Goal: Complete application form: Complete application form

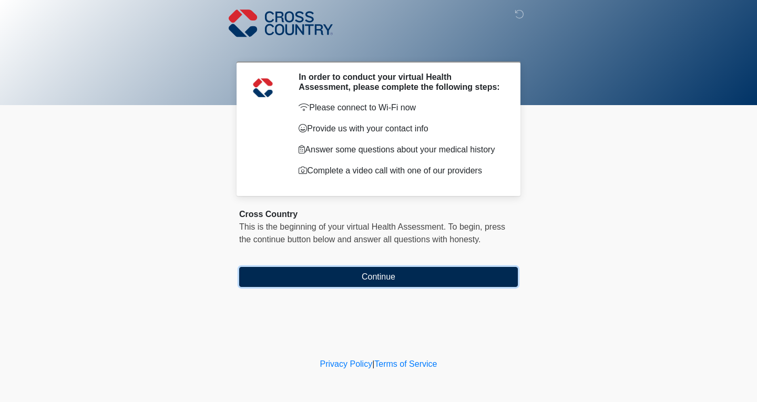
click at [371, 285] on button "Continue" at bounding box center [378, 277] width 279 height 20
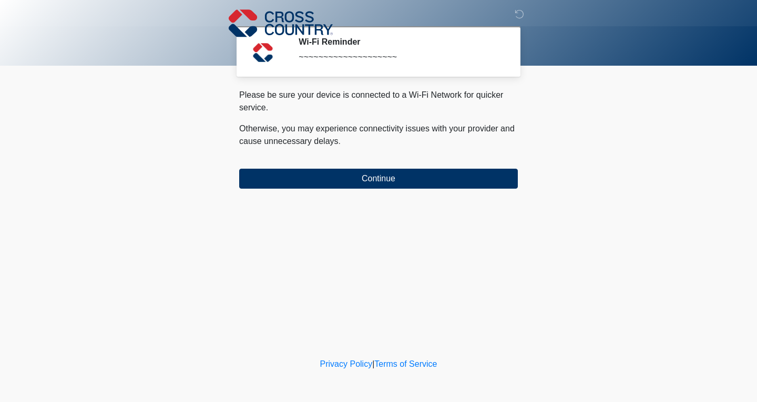
click at [400, 186] on button "Continue" at bounding box center [378, 179] width 279 height 20
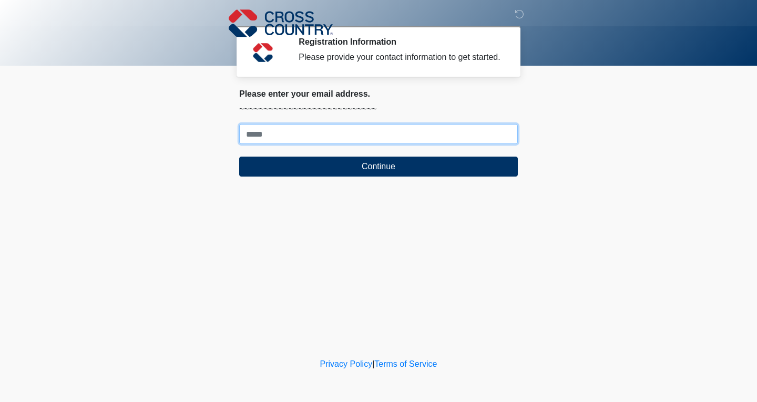
click at [389, 138] on input "Where should we email your response?" at bounding box center [378, 134] width 279 height 20
type input "**********"
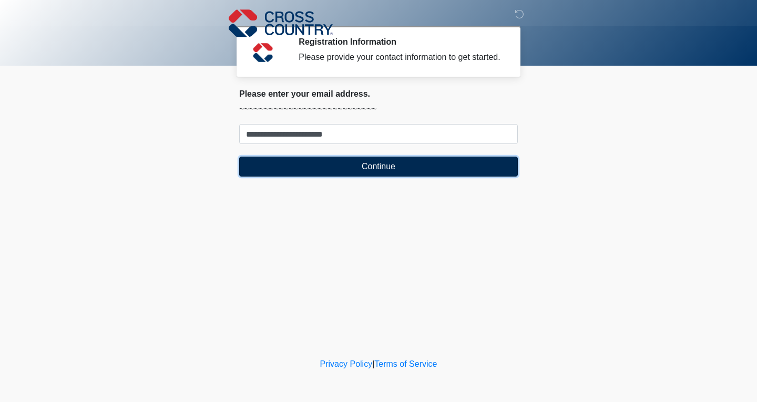
click at [419, 176] on button "Continue" at bounding box center [378, 167] width 279 height 20
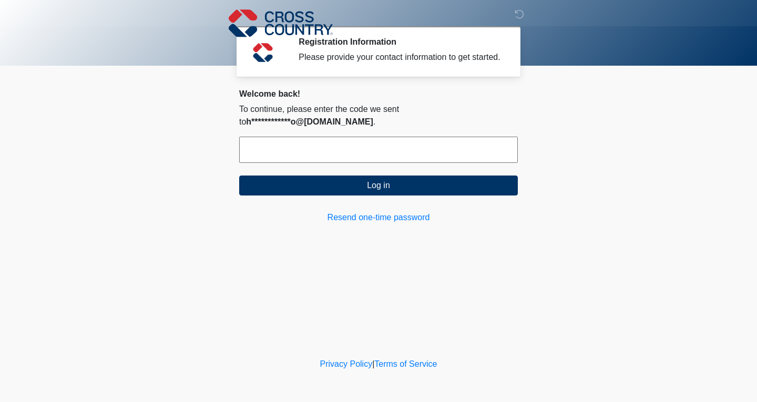
click at [455, 147] on input "text" at bounding box center [378, 150] width 279 height 26
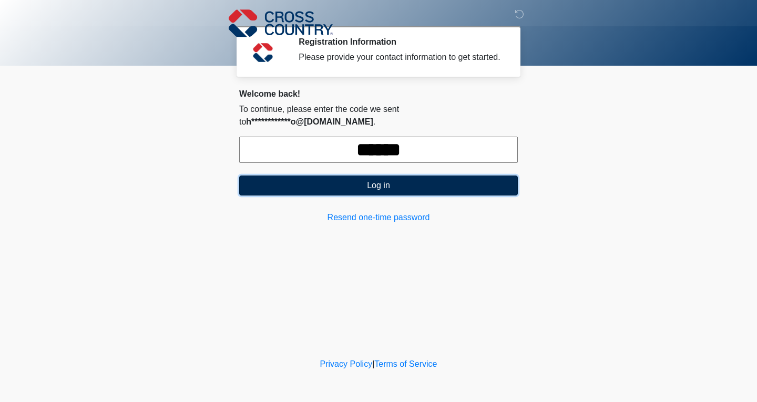
click at [394, 176] on button "Log in" at bounding box center [378, 186] width 279 height 20
click at [390, 181] on button "Log in" at bounding box center [378, 186] width 279 height 20
click at [450, 144] on input "******" at bounding box center [378, 150] width 279 height 26
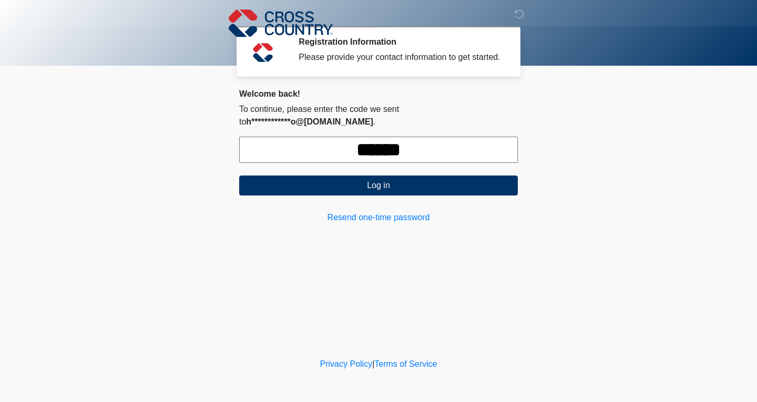
type input "******"
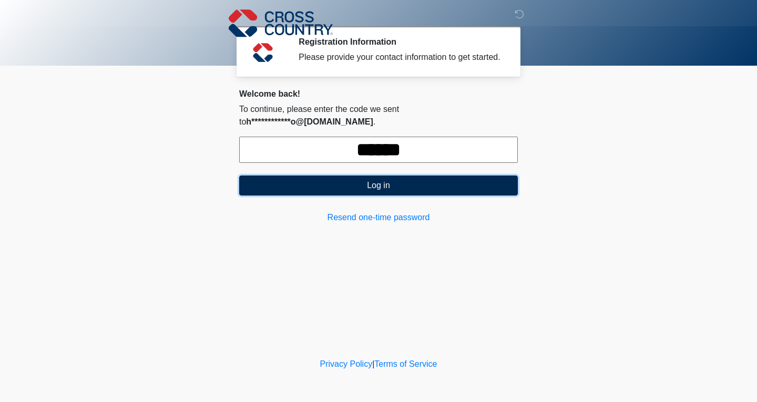
click at [415, 176] on button "Log in" at bounding box center [378, 186] width 279 height 20
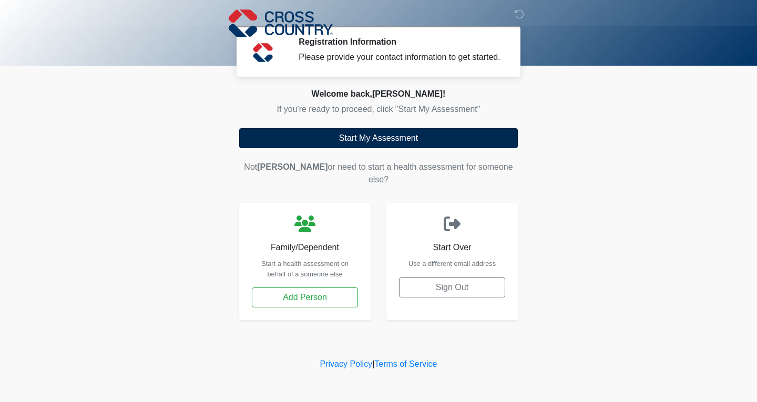
click at [407, 140] on button "Start My Assessment" at bounding box center [378, 138] width 279 height 20
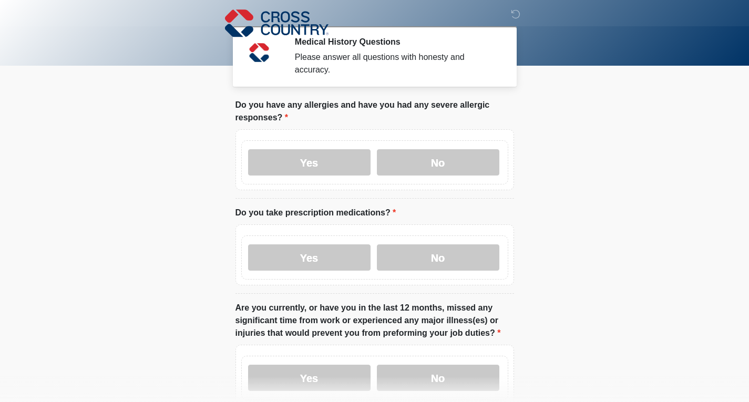
click at [468, 154] on label "No" at bounding box center [438, 162] width 123 height 26
click at [455, 252] on label "No" at bounding box center [438, 258] width 123 height 26
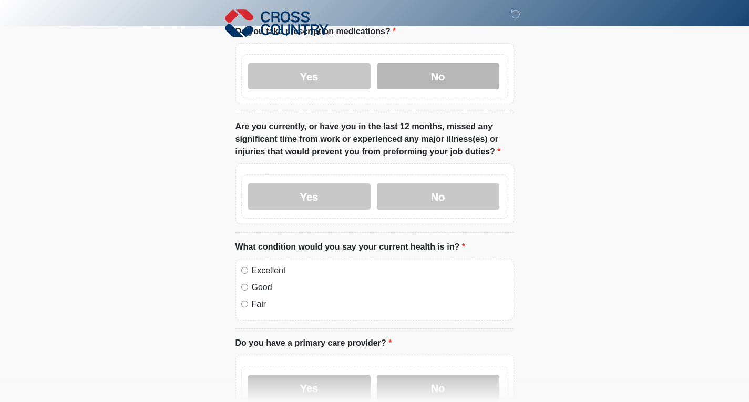
scroll to position [182, 0]
click at [457, 188] on label "No" at bounding box center [438, 196] width 123 height 26
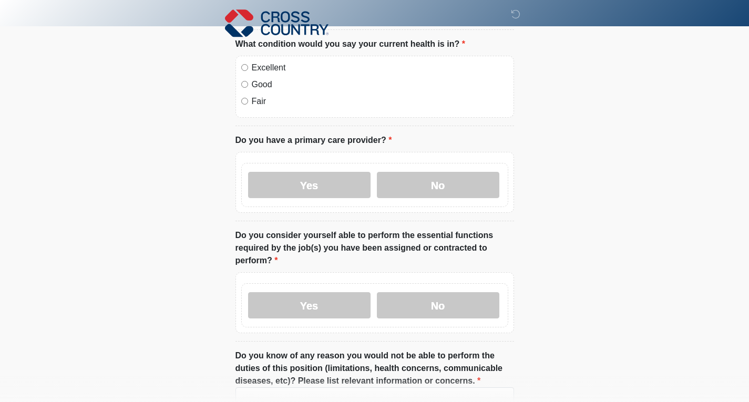
scroll to position [387, 0]
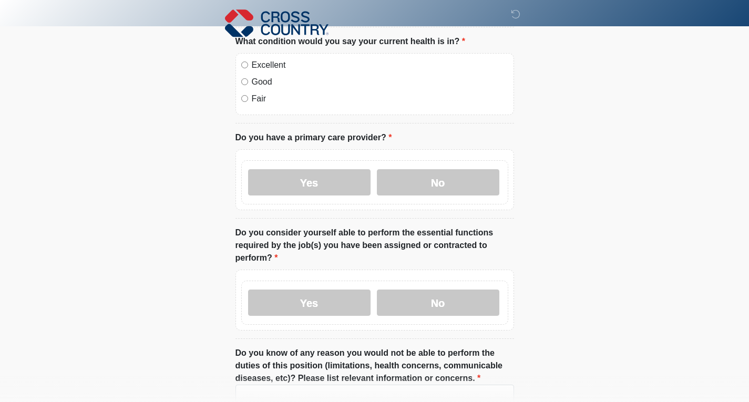
click at [337, 170] on label "Yes" at bounding box center [309, 182] width 123 height 26
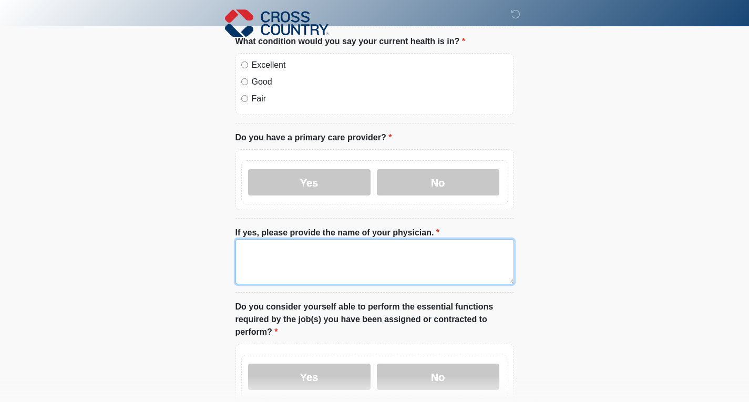
click at [343, 250] on textarea "If yes, please provide the name of your physician." at bounding box center [375, 261] width 279 height 45
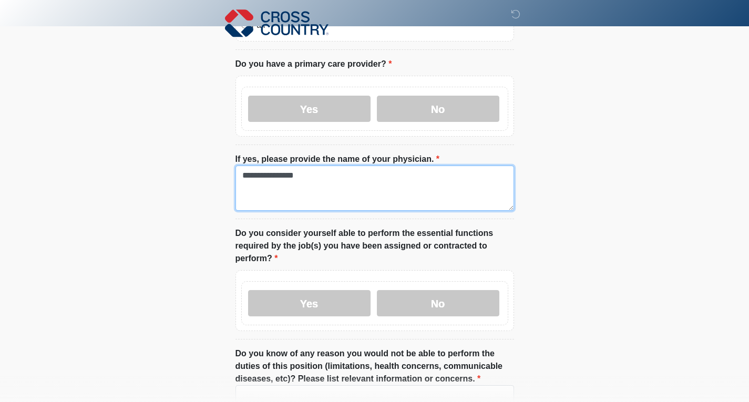
scroll to position [571, 0]
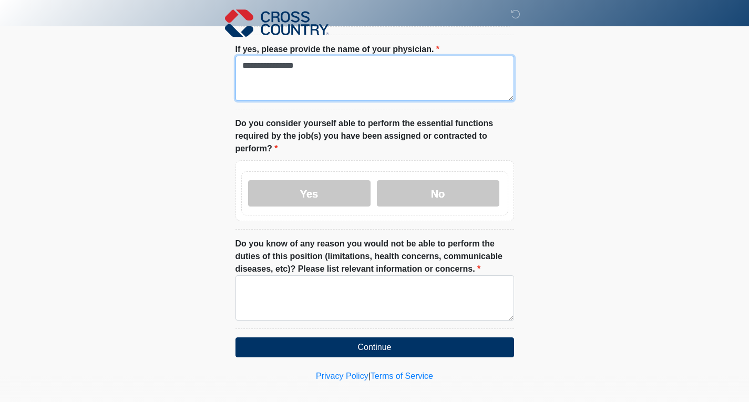
type textarea "**********"
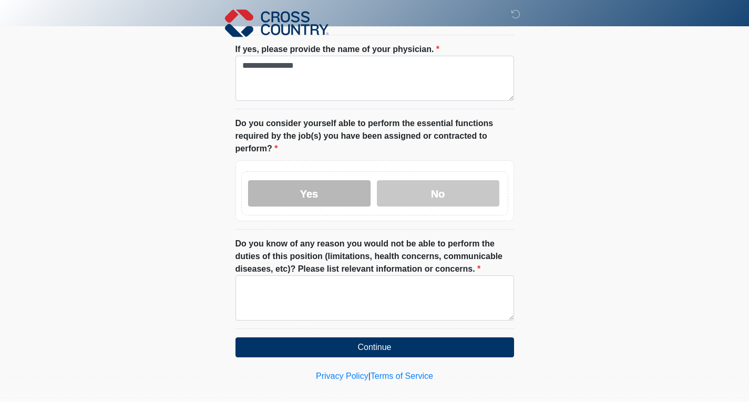
click at [342, 184] on label "Yes" at bounding box center [309, 193] width 123 height 26
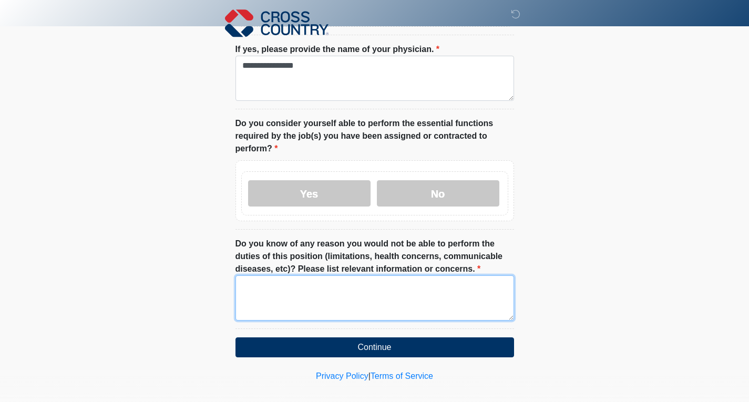
click at [449, 291] on textarea "Do you know of any reason you would not be able to perform the duties of this p…" at bounding box center [375, 298] width 279 height 45
type textarea "**"
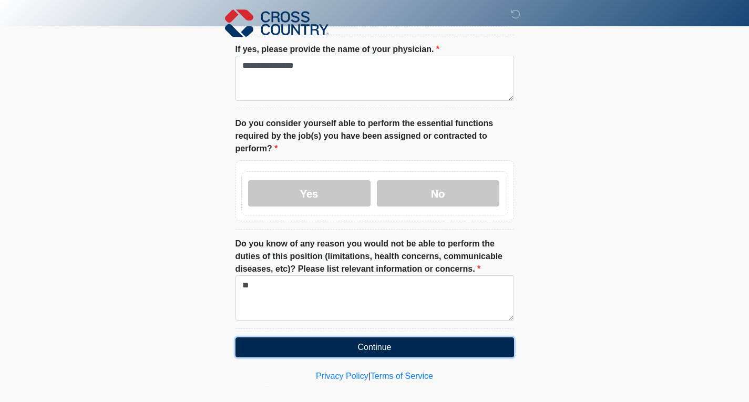
click at [384, 342] on button "Continue" at bounding box center [375, 348] width 279 height 20
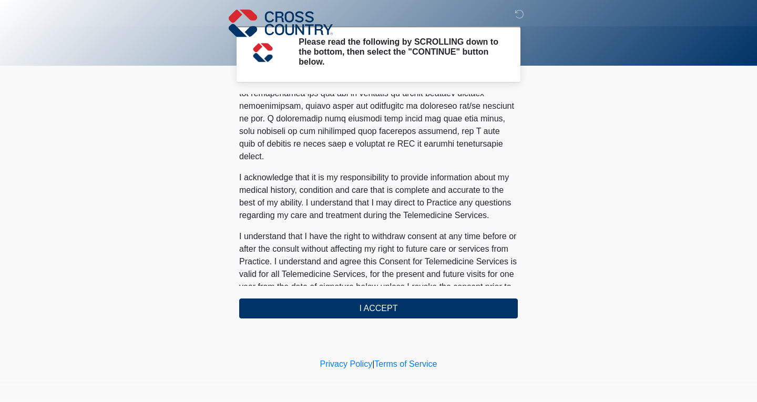
scroll to position [649, 0]
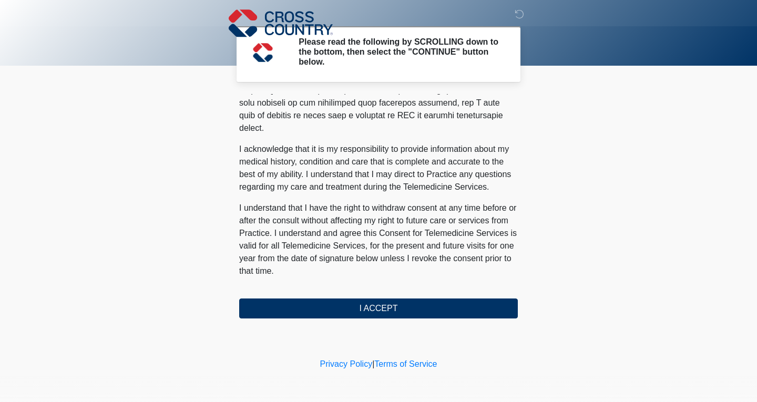
click at [412, 309] on button "I ACCEPT" at bounding box center [378, 309] width 279 height 20
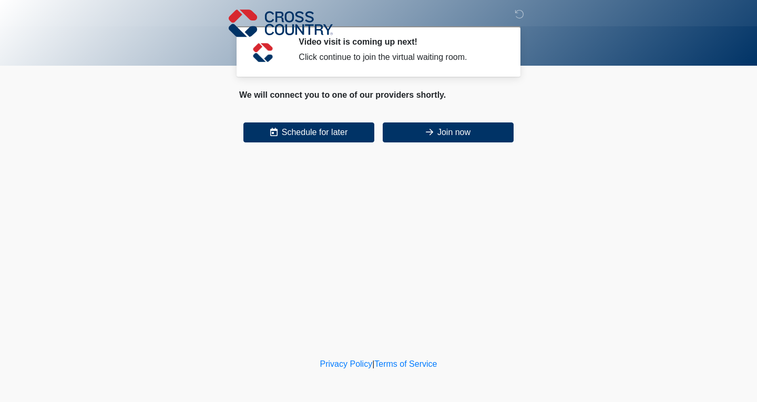
click at [469, 133] on button "Join now" at bounding box center [448, 133] width 131 height 20
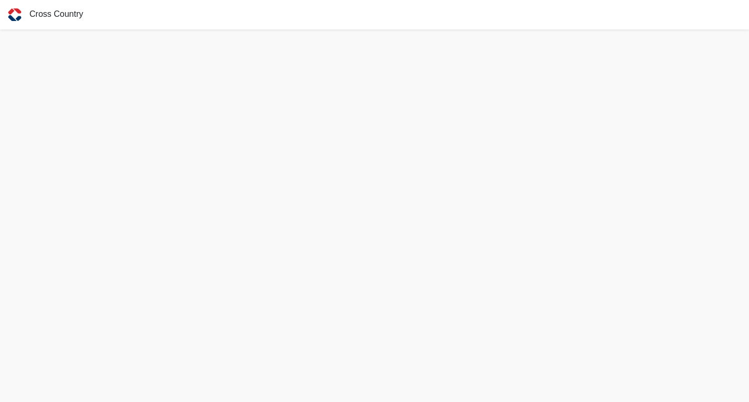
scroll to position [3, 0]
